Goal: Transaction & Acquisition: Purchase product/service

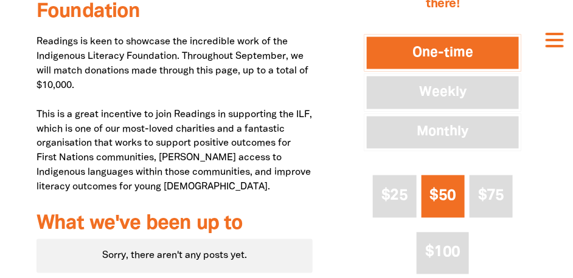
scroll to position [456, 0]
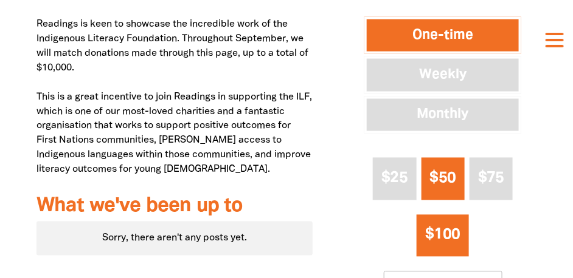
click at [440, 229] on span "$100" at bounding box center [443, 236] width 35 height 14
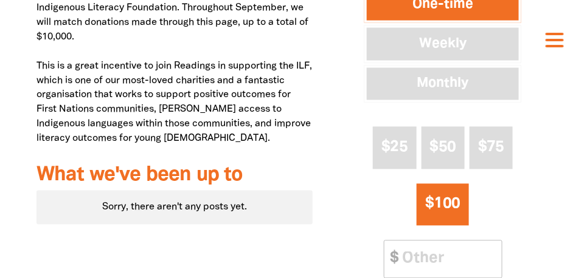
scroll to position [550, 0]
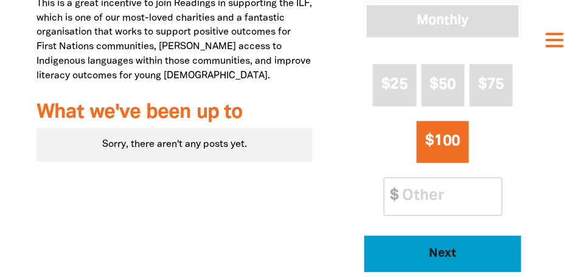
click at [447, 250] on span "Next" at bounding box center [442, 255] width 123 height 12
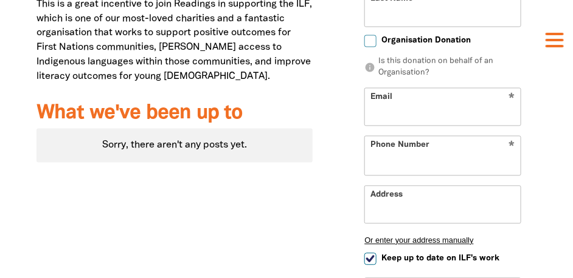
select select "AU"
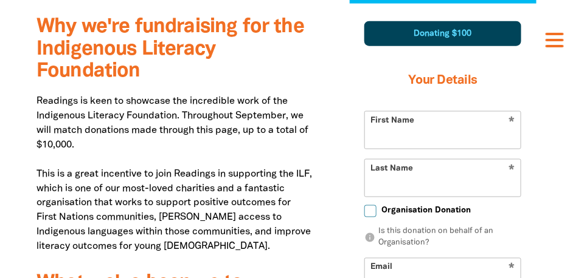
scroll to position [376, 0]
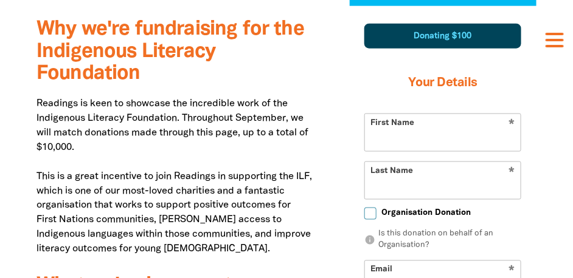
click at [405, 142] on input "First Name" at bounding box center [443, 132] width 156 height 37
type input "[PERSON_NAME]"
type input "Green"
type input "[DOMAIN_NAME][EMAIL_ADDRESS][DOMAIN_NAME]"
type input "[PHONE_NUMBER]"
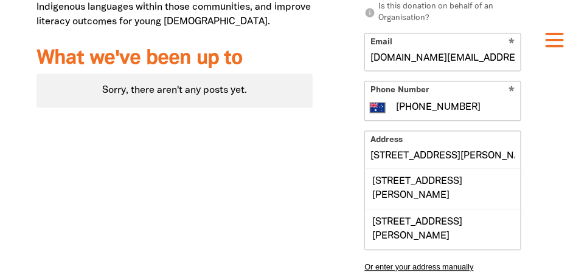
scroll to position [650, 0]
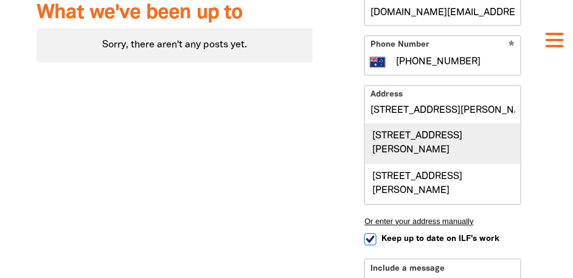
click at [393, 143] on div "[STREET_ADDRESS][PERSON_NAME]" at bounding box center [443, 143] width 156 height 40
type input "[STREET_ADDRESS][PERSON_NAME]"
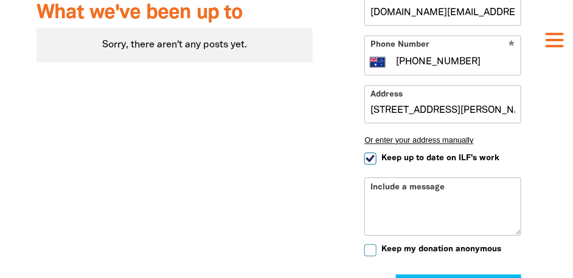
click at [370, 157] on input "Keep up to date on ILF's work" at bounding box center [370, 159] width 12 height 12
checkbox input "false"
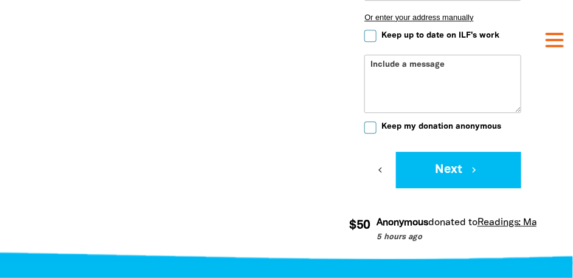
scroll to position [787, 0]
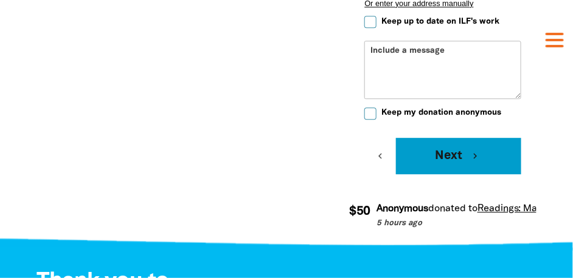
click at [457, 156] on button "Next chevron_right" at bounding box center [458, 156] width 125 height 36
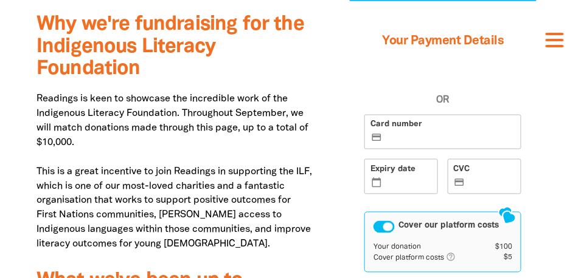
scroll to position [376, 0]
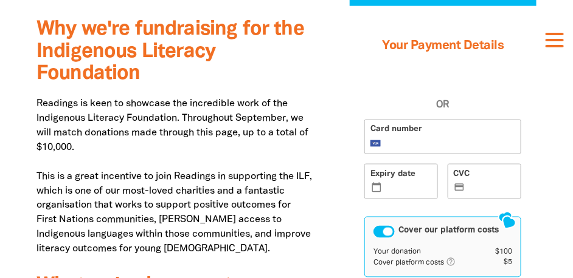
click at [384, 185] on iframe at bounding box center [407, 188] width 47 height 10
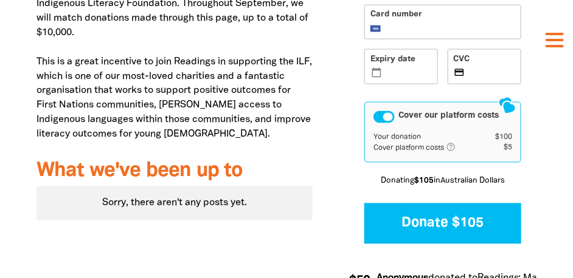
scroll to position [513, 0]
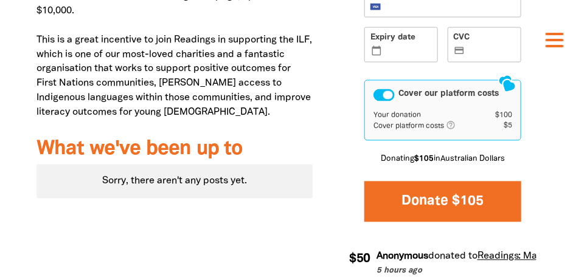
click at [433, 196] on button "Donate $105" at bounding box center [442, 202] width 157 height 41
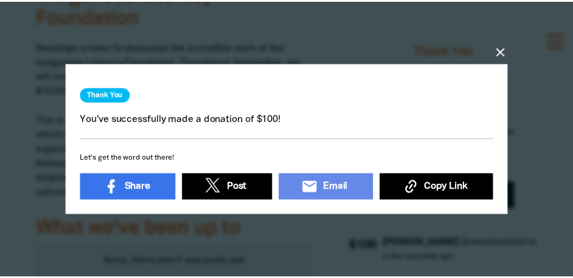
scroll to position [4, 0]
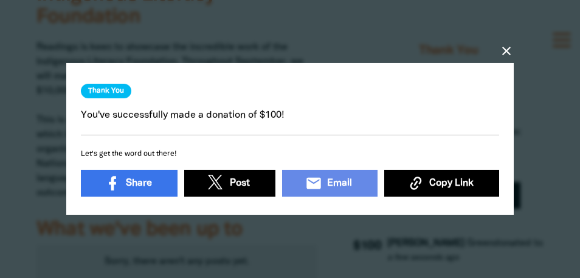
click at [506, 44] on icon "close" at bounding box center [506, 51] width 15 height 15
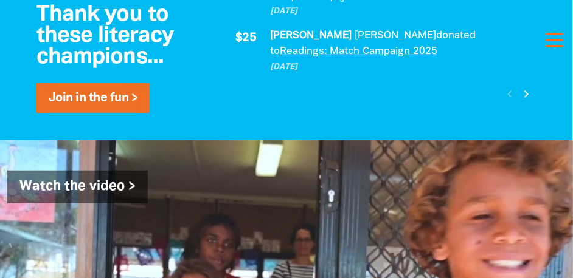
scroll to position [1299, 0]
